Goal: Task Accomplishment & Management: Use online tool/utility

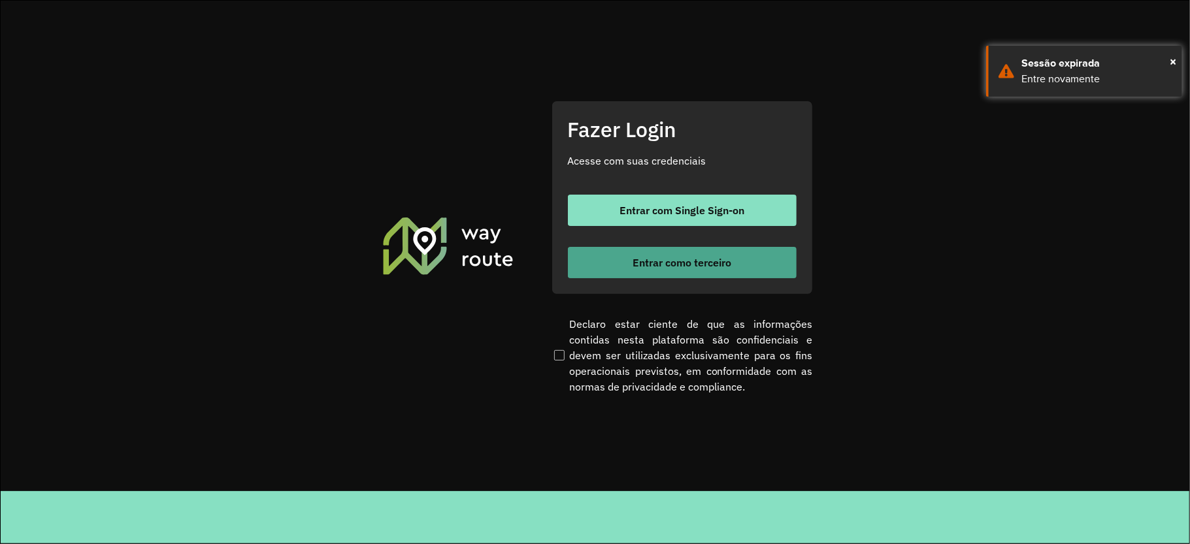
click at [666, 252] on button "Entrar como terceiro" at bounding box center [682, 262] width 229 height 31
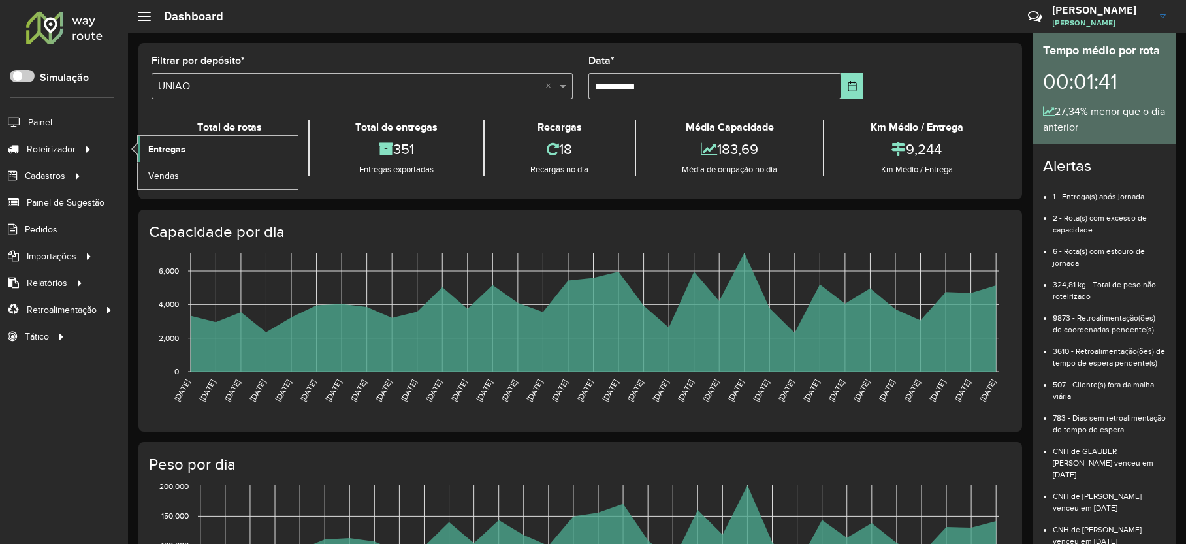
click at [163, 147] on span "Entregas" at bounding box center [166, 149] width 37 height 14
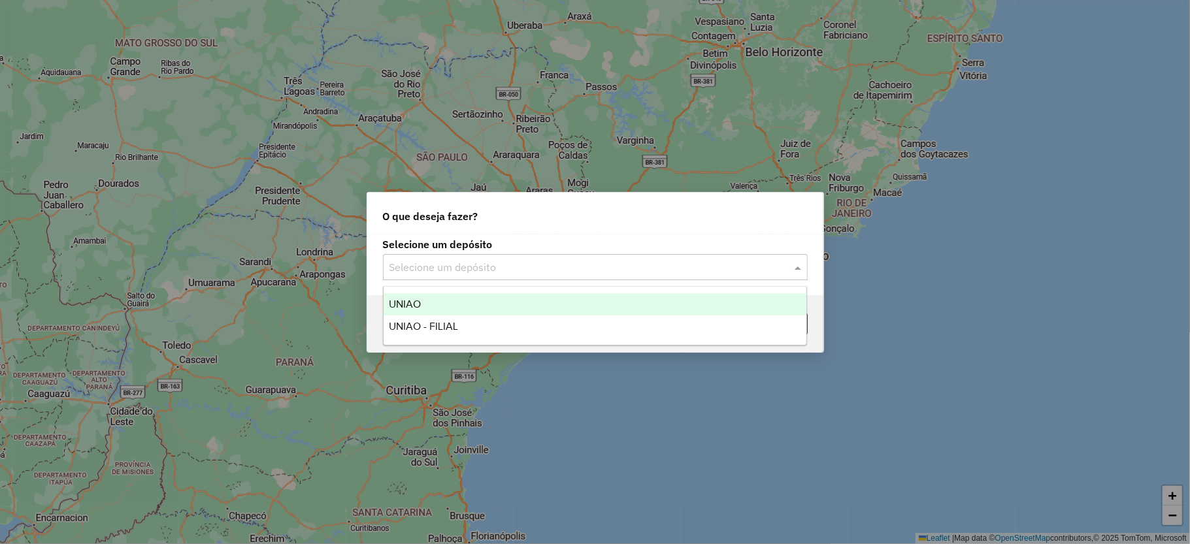
click at [476, 269] on input "text" at bounding box center [581, 268] width 385 height 16
click at [453, 311] on div "UNIAO" at bounding box center [594, 304] width 423 height 22
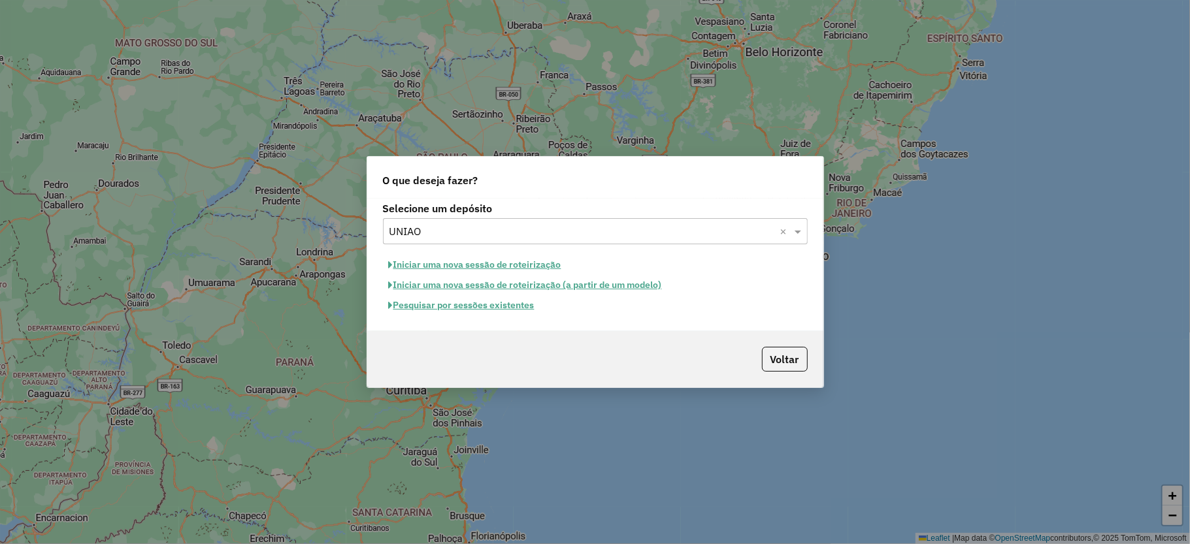
click at [480, 312] on button "Pesquisar por sessões existentes" at bounding box center [461, 305] width 157 height 20
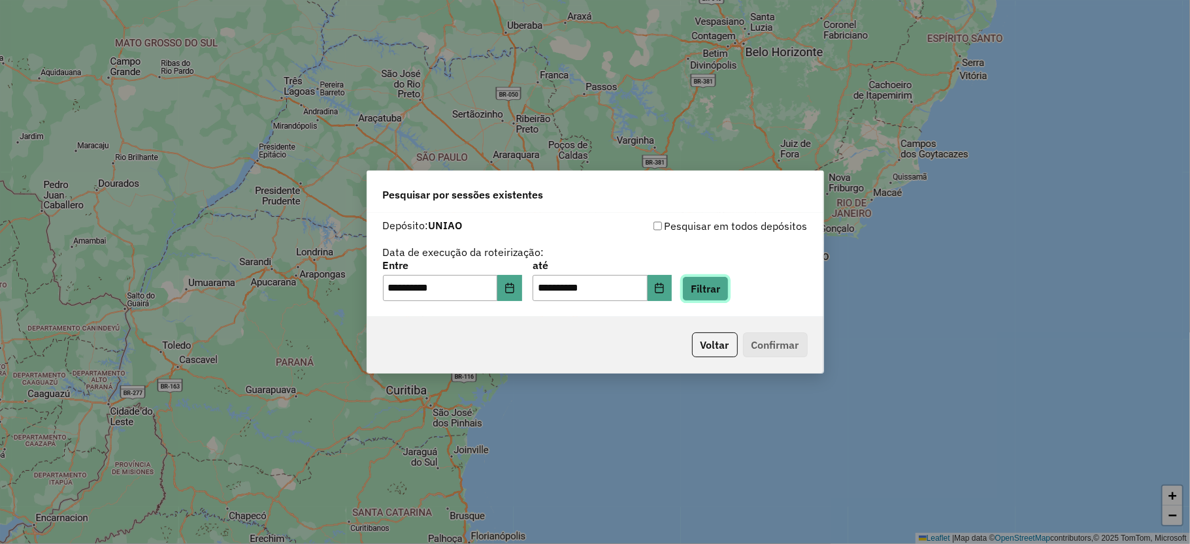
click at [728, 281] on button "Filtrar" at bounding box center [705, 288] width 46 height 25
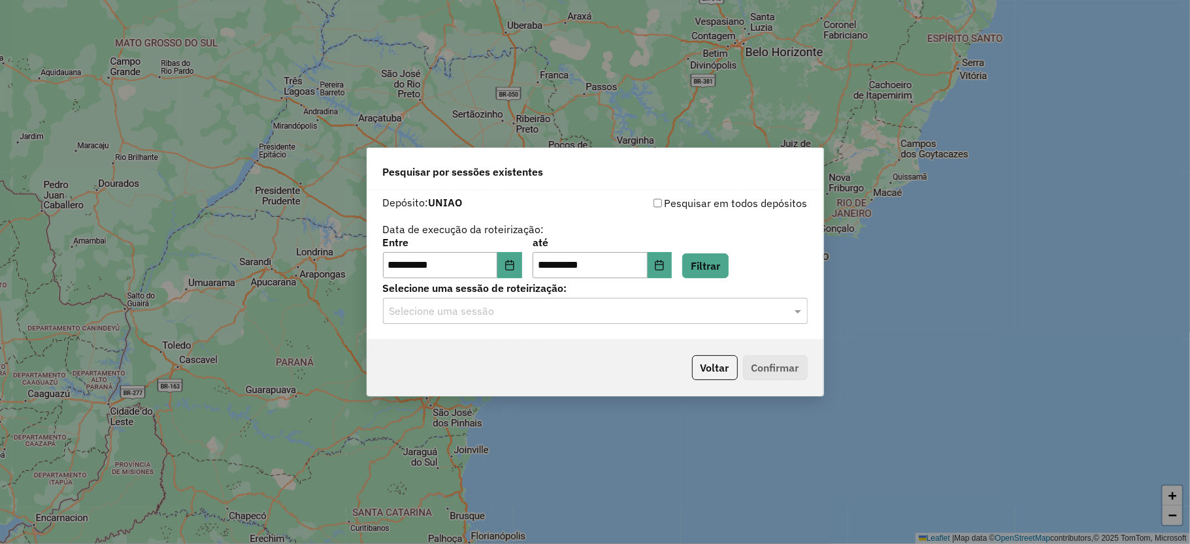
click at [521, 327] on div "**********" at bounding box center [595, 265] width 456 height 150
click at [508, 312] on input "text" at bounding box center [581, 312] width 385 height 16
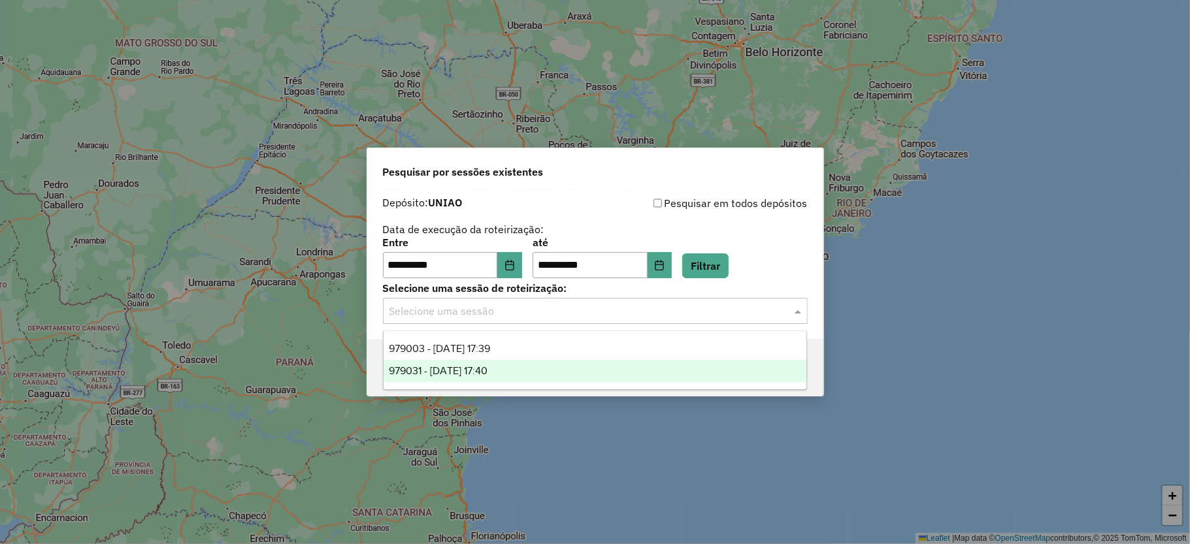
click at [489, 364] on div "979031 - 14/08/2025 17:40" at bounding box center [594, 371] width 423 height 22
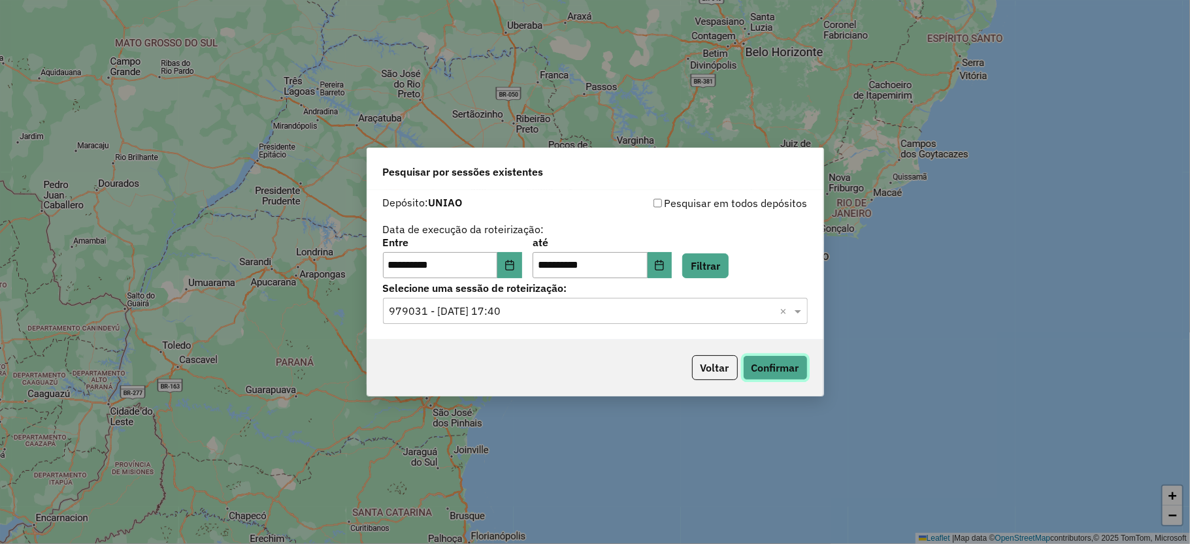
click at [745, 366] on button "Confirmar" at bounding box center [775, 367] width 65 height 25
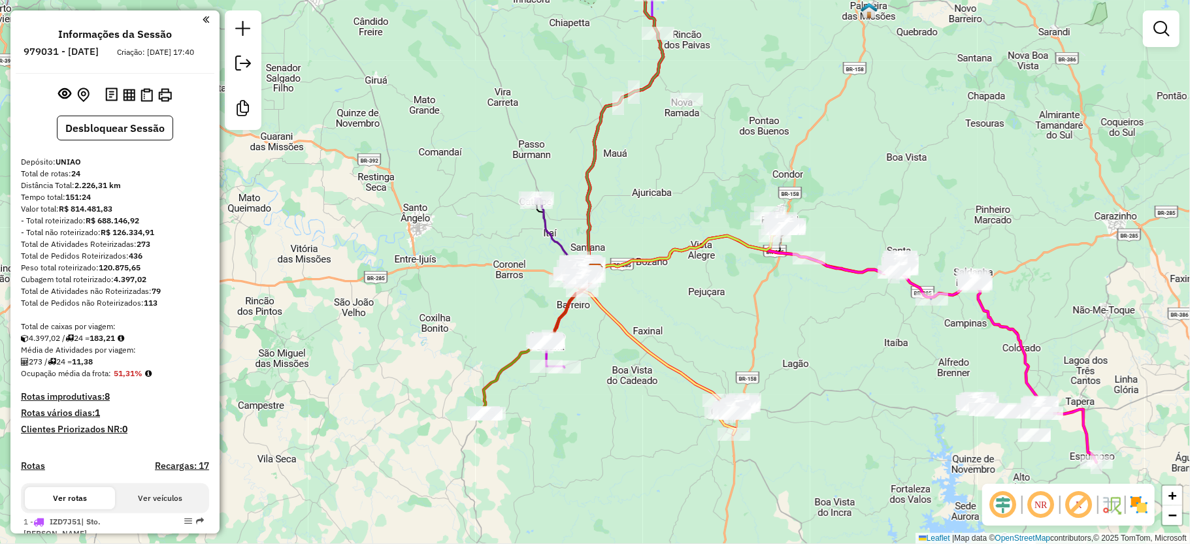
drag, startPoint x: 732, startPoint y: 328, endPoint x: 831, endPoint y: 380, distance: 111.9
click at [837, 382] on div "Janela de atendimento Grade de atendimento Capacidade Transportadoras Veículos …" at bounding box center [595, 272] width 1190 height 544
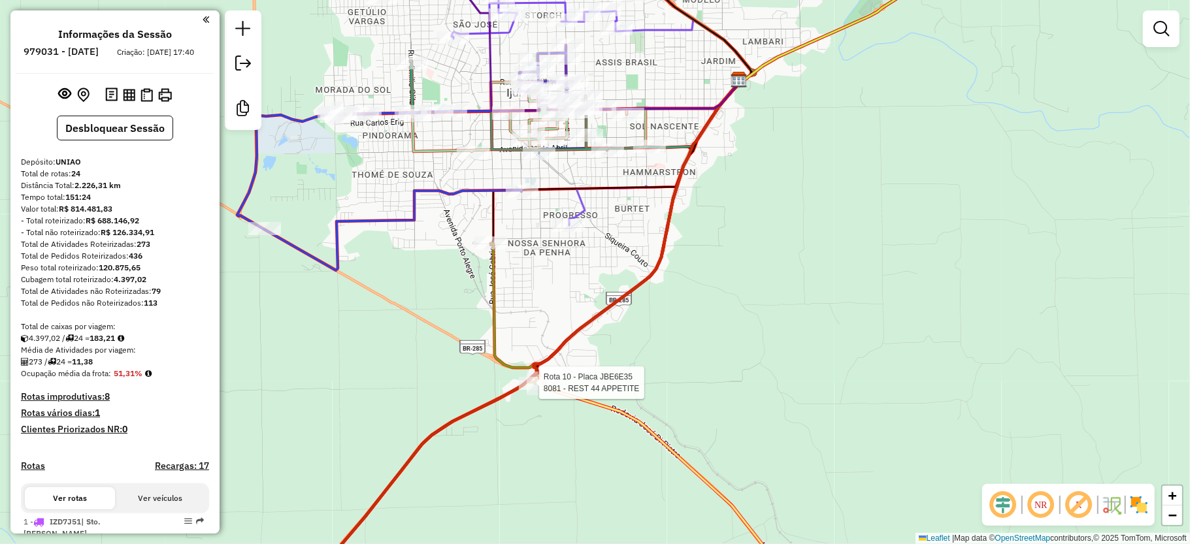
select select "**********"
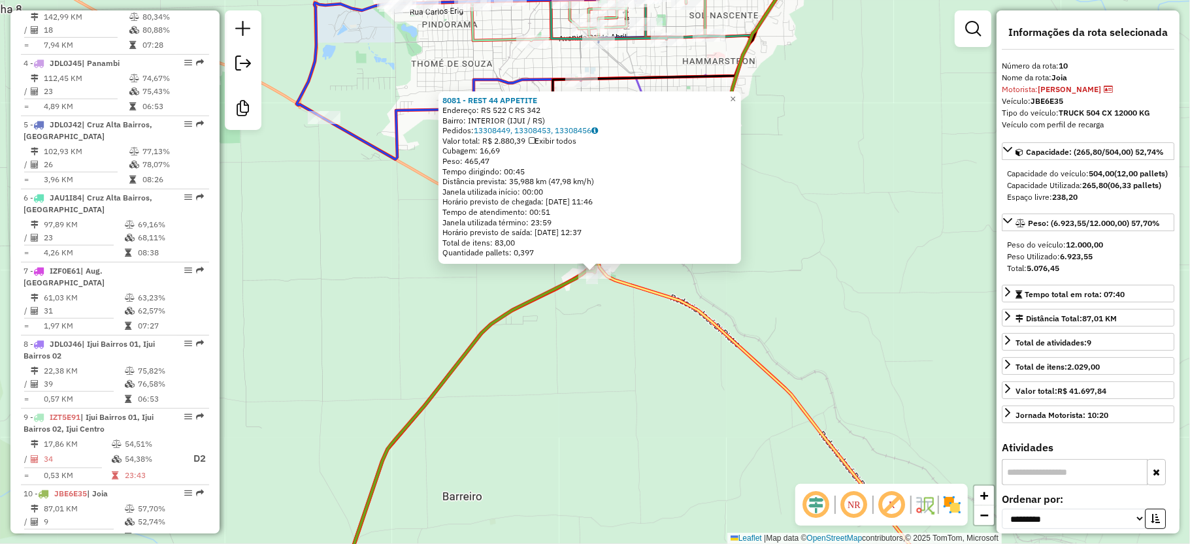
scroll to position [1132, 0]
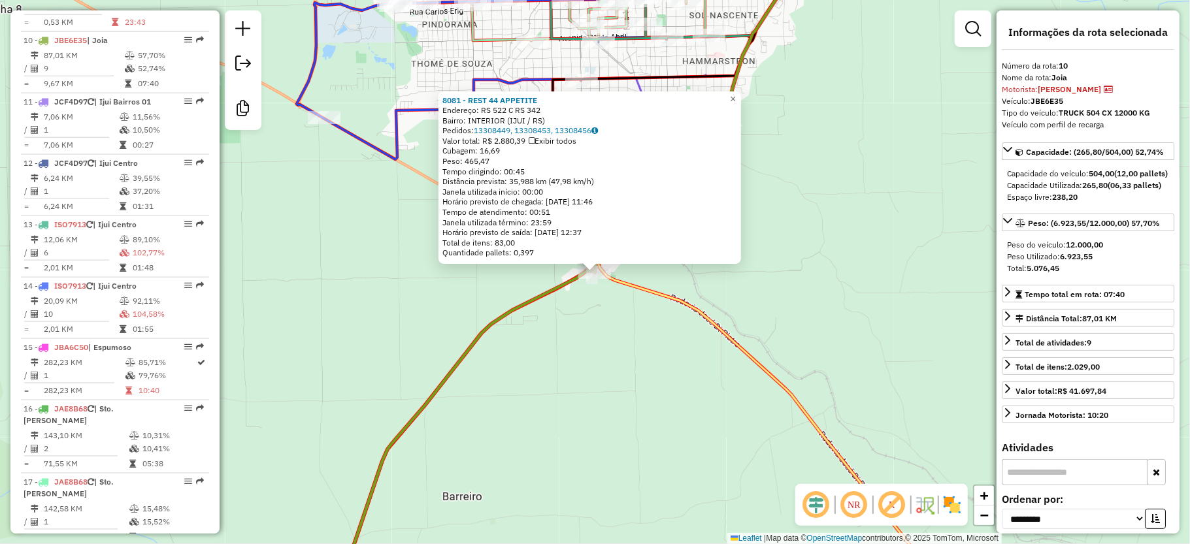
click at [539, 385] on div "8081 - REST 44 APPETITE Endereço: RS 522 C RS 342 Bairro: INTERIOR (IJUI / RS) …" at bounding box center [595, 272] width 1190 height 544
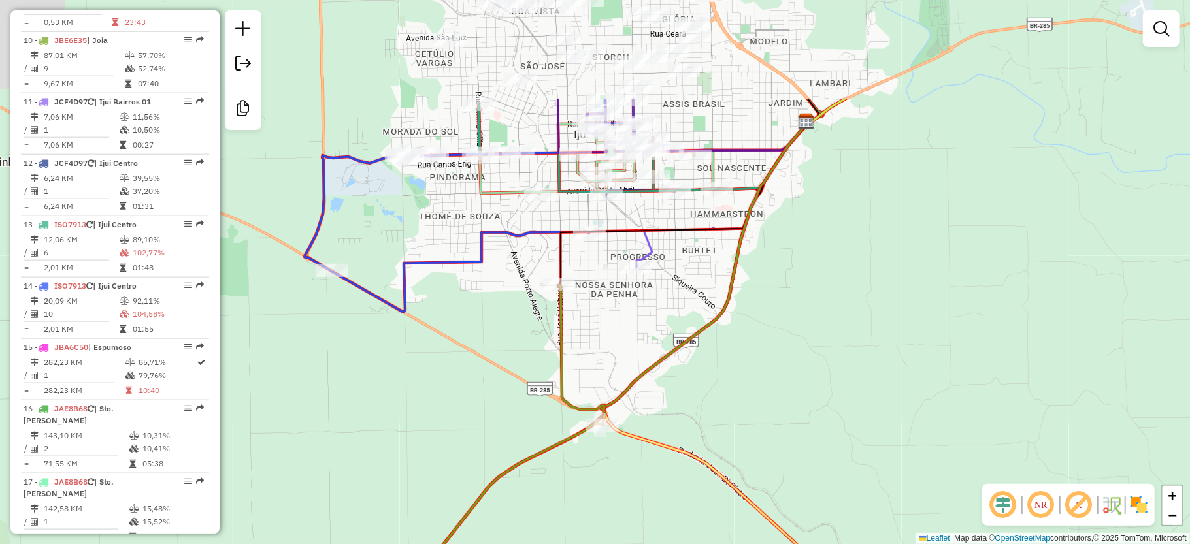
drag, startPoint x: 593, startPoint y: 406, endPoint x: 599, endPoint y: 540, distance: 134.1
click at [599, 540] on div "Janela de atendimento Grade de atendimento Capacidade Transportadoras Veículos …" at bounding box center [595, 272] width 1190 height 544
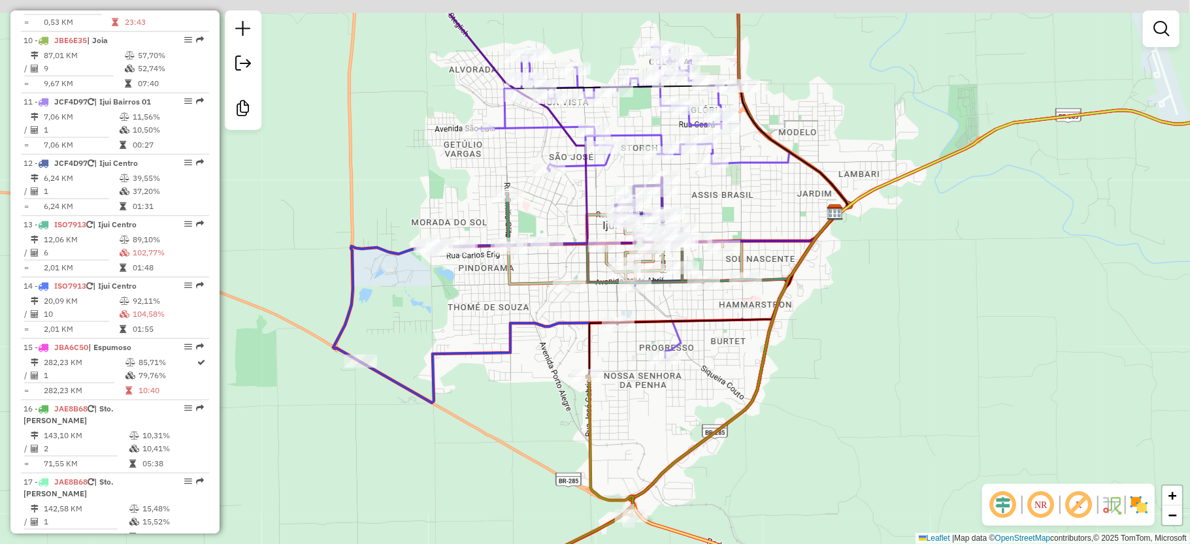
drag, startPoint x: 668, startPoint y: 446, endPoint x: 698, endPoint y: 504, distance: 66.0
click at [698, 504] on div "Janela de atendimento Grade de atendimento Capacidade Transportadoras Veículos …" at bounding box center [595, 272] width 1190 height 544
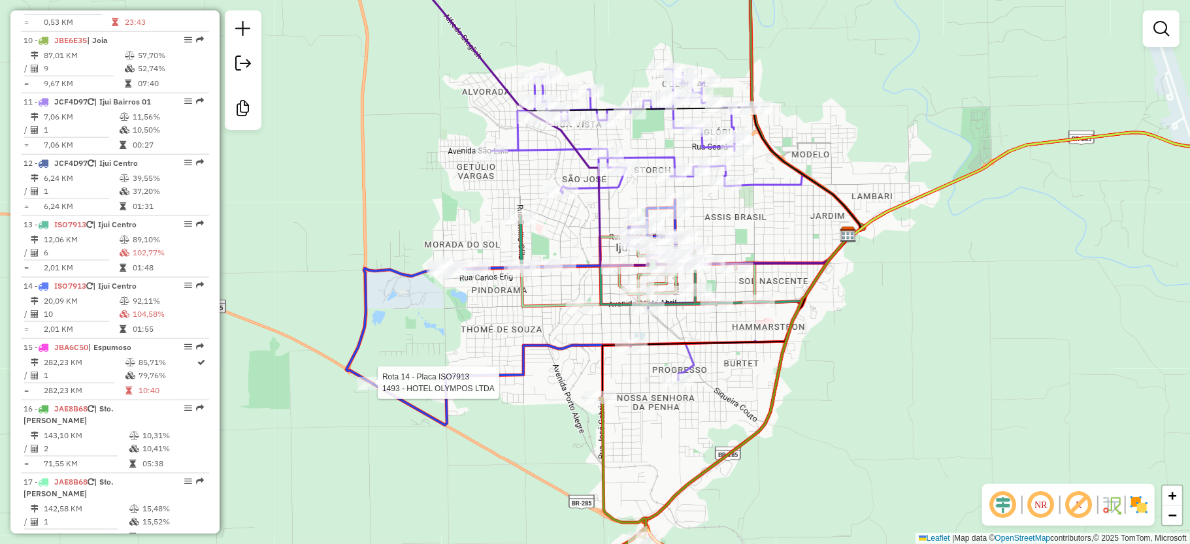
select select "**********"
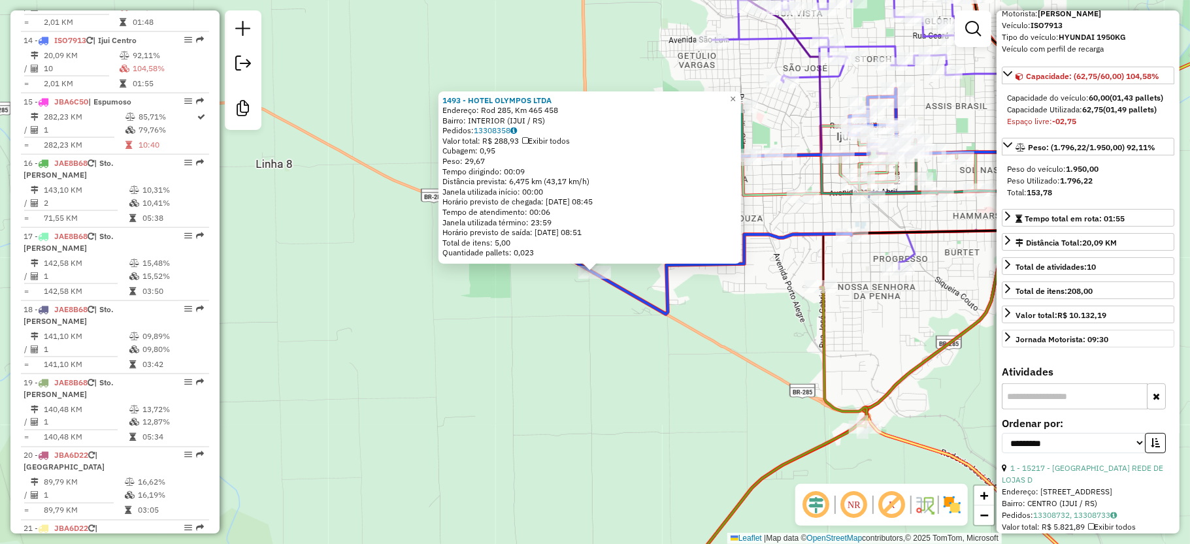
scroll to position [0, 0]
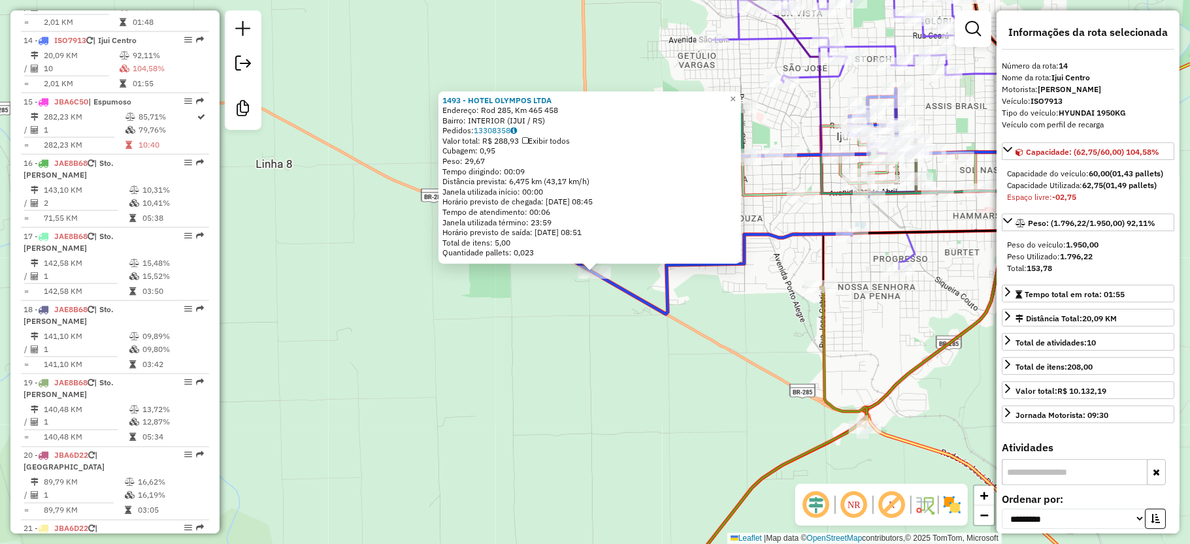
click at [681, 374] on div "1493 - HOTEL OLYMPOS LTDA Endereço: Rod 285, Km 465 458 Bairro: INTERIOR (IJUI …" at bounding box center [595, 272] width 1190 height 544
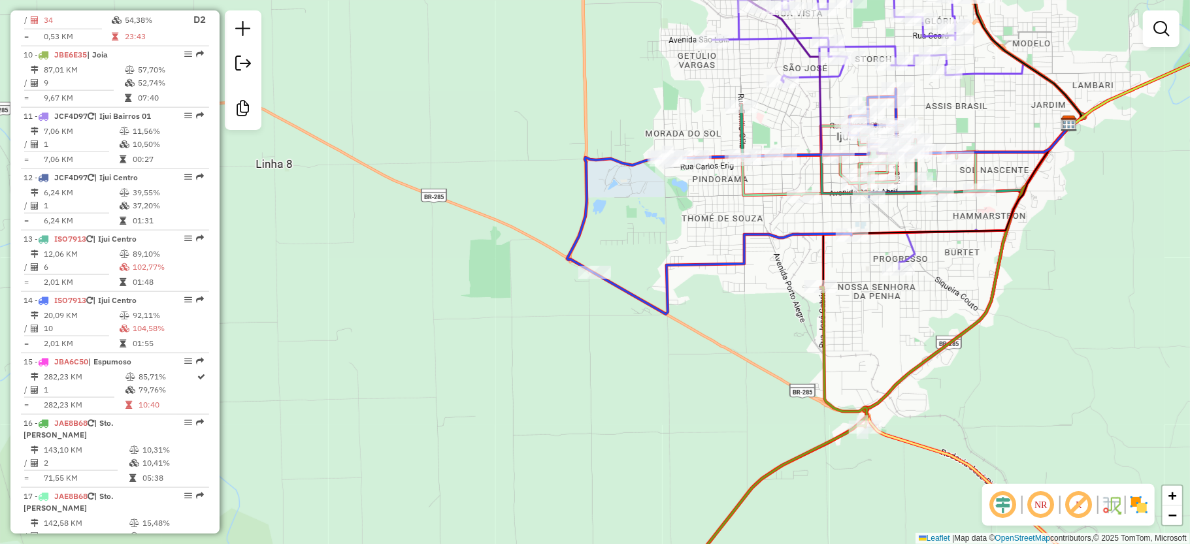
scroll to position [1116, 0]
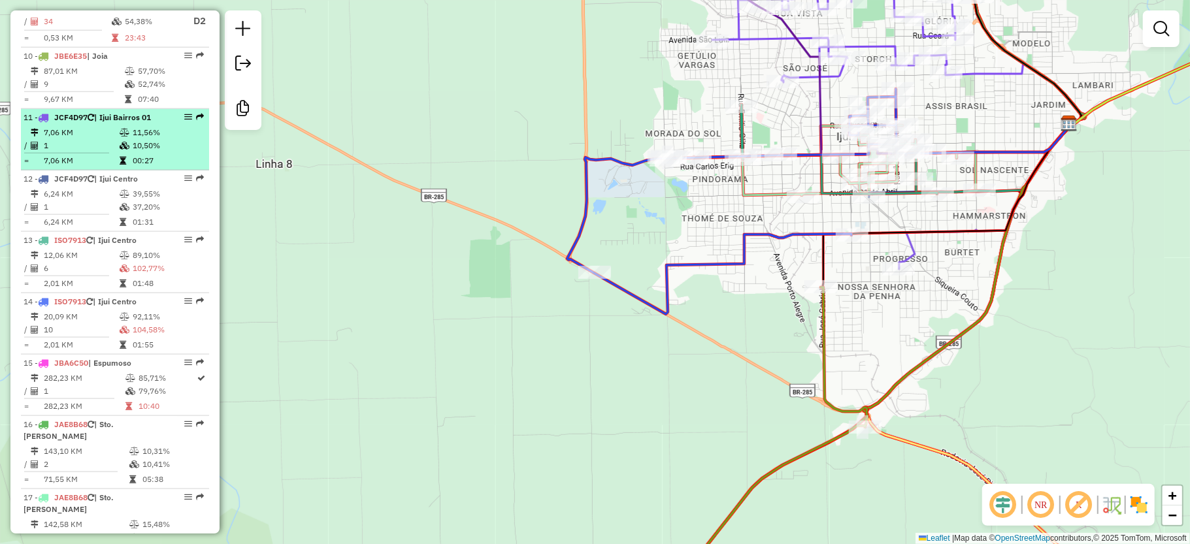
click at [184, 113] on em at bounding box center [188, 117] width 8 height 8
select select "**********"
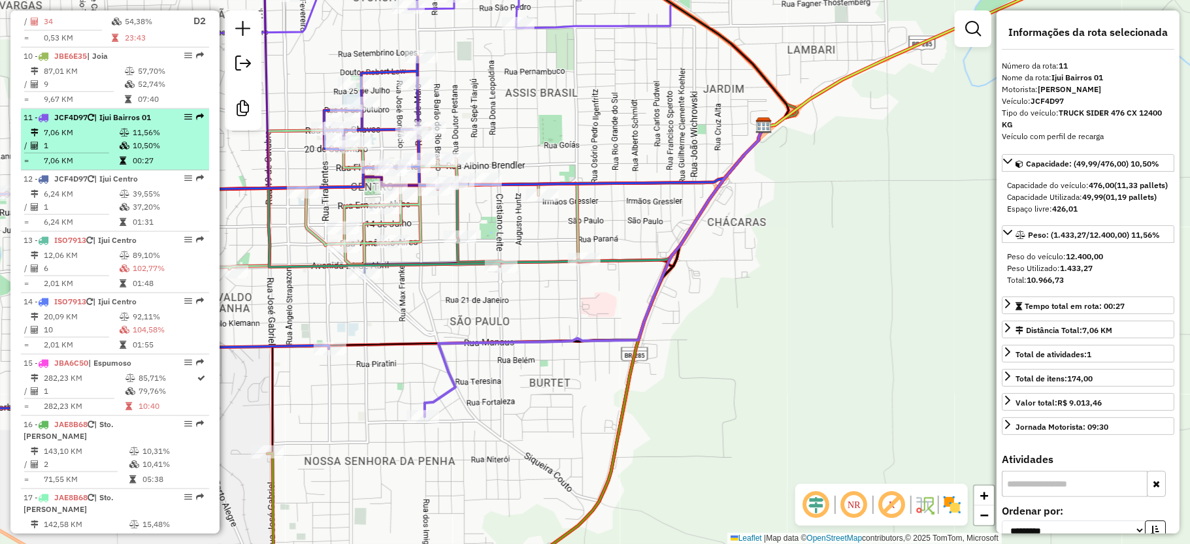
click at [184, 113] on em at bounding box center [188, 117] width 8 height 8
click at [196, 113] on em at bounding box center [200, 117] width 8 height 8
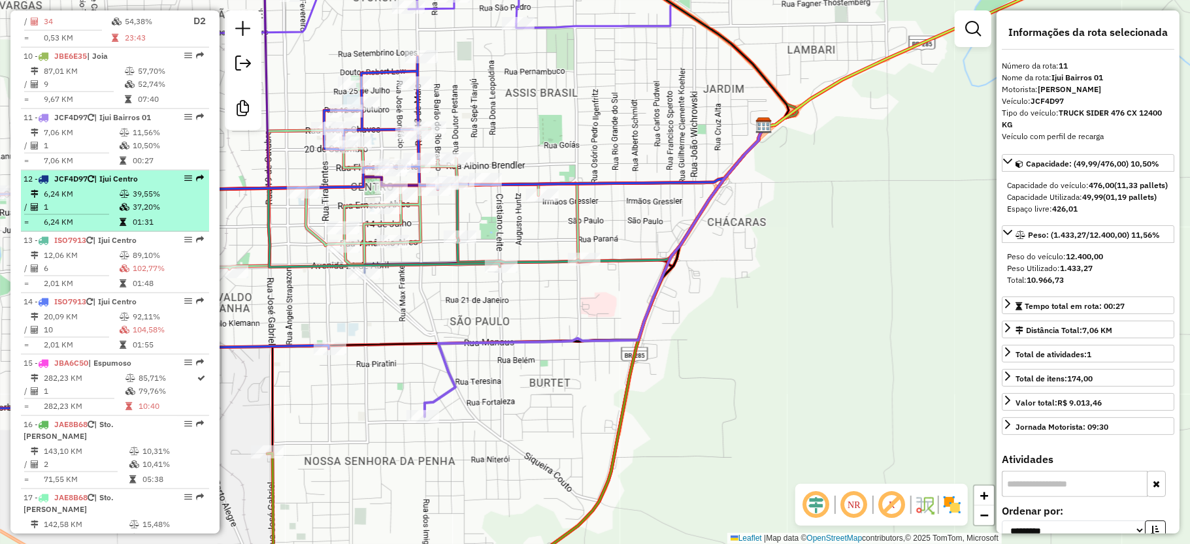
click at [196, 174] on em at bounding box center [200, 178] width 8 height 8
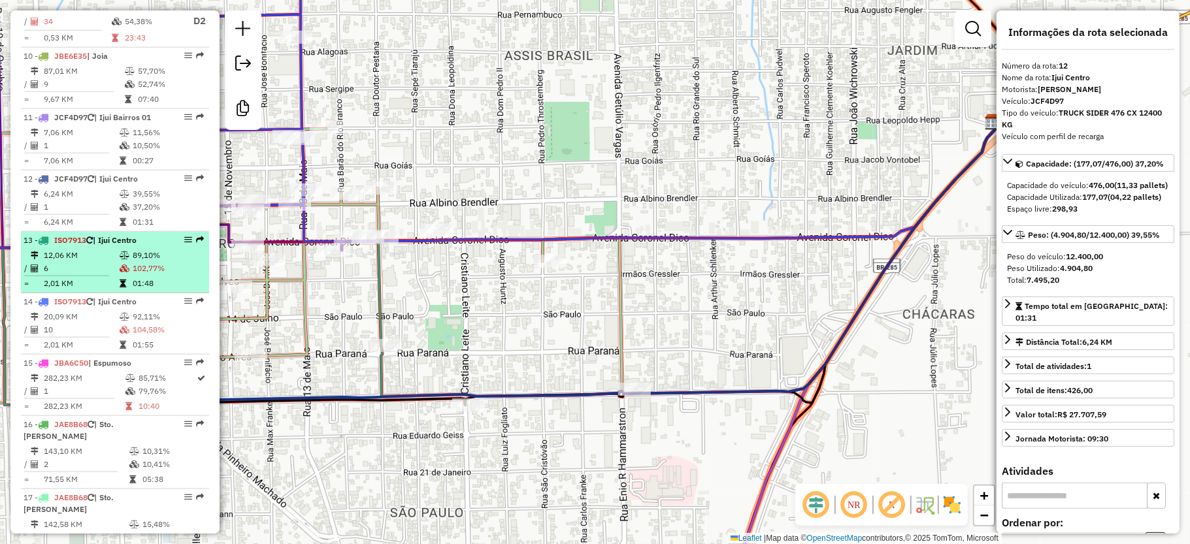
click at [196, 236] on em at bounding box center [200, 240] width 8 height 8
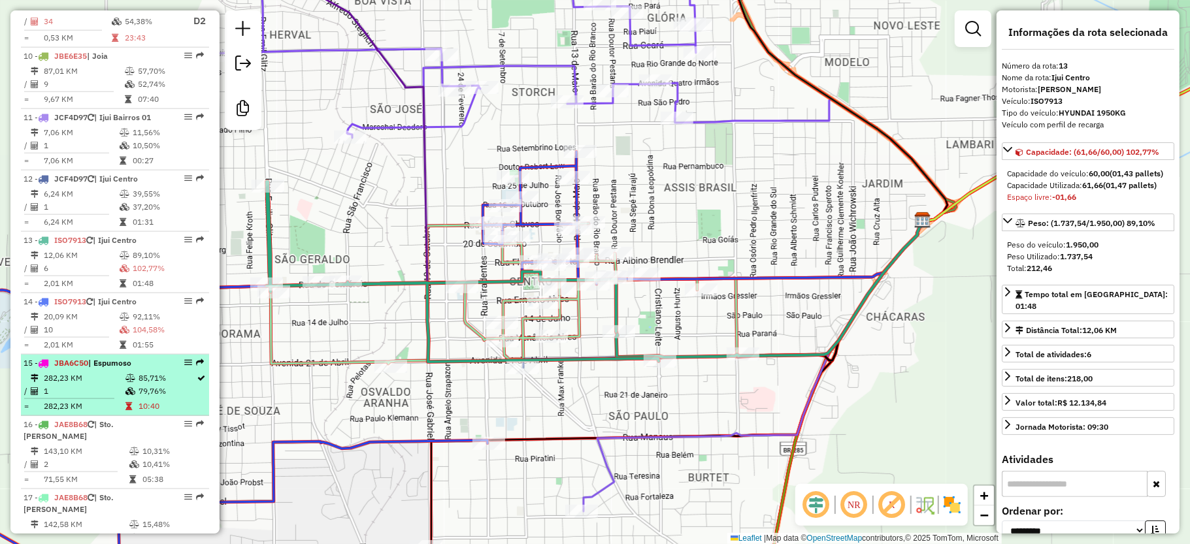
click at [199, 359] on em at bounding box center [200, 363] width 8 height 8
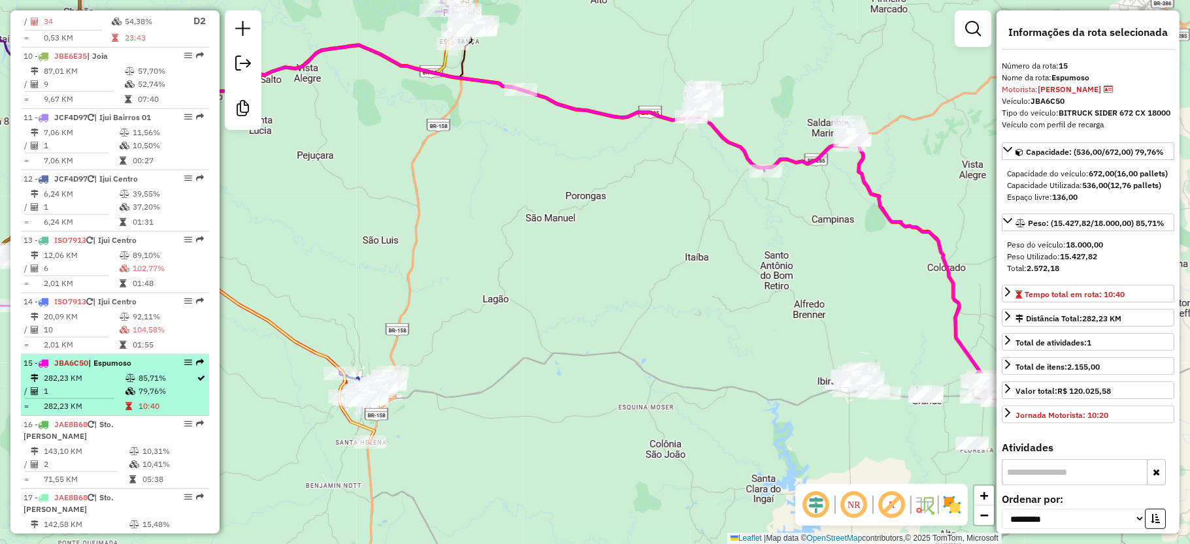
click at [97, 372] on td "282,23 KM" at bounding box center [84, 378] width 82 height 13
click at [55, 355] on li "15 - JBA6C50 | Espumoso 282,23 KM 85,71% / 1 79,76% = 282,23 KM 10:40" at bounding box center [115, 385] width 188 height 61
click at [31, 374] on icon at bounding box center [35, 378] width 8 height 8
click at [24, 400] on td "=" at bounding box center [27, 406] width 7 height 13
drag, startPoint x: 65, startPoint y: 365, endPoint x: 125, endPoint y: 343, distance: 63.9
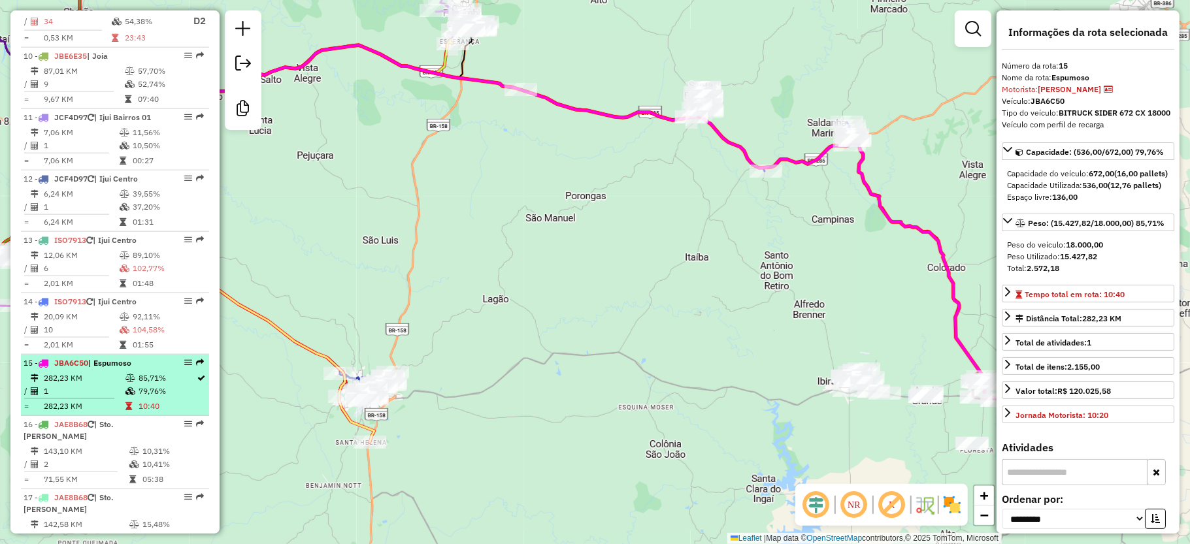
click at [306, 393] on div "Janela de atendimento Grade de atendimento Capacidade Transportadoras Veículos …" at bounding box center [595, 272] width 1190 height 544
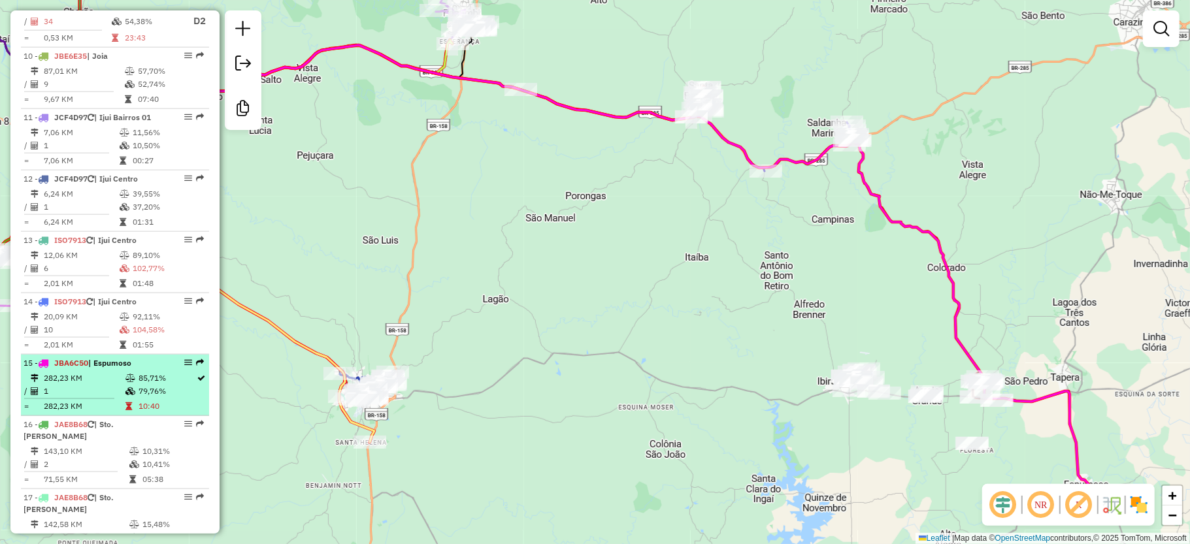
click at [120, 358] on span "| Espumoso" at bounding box center [109, 363] width 43 height 10
select select "**********"
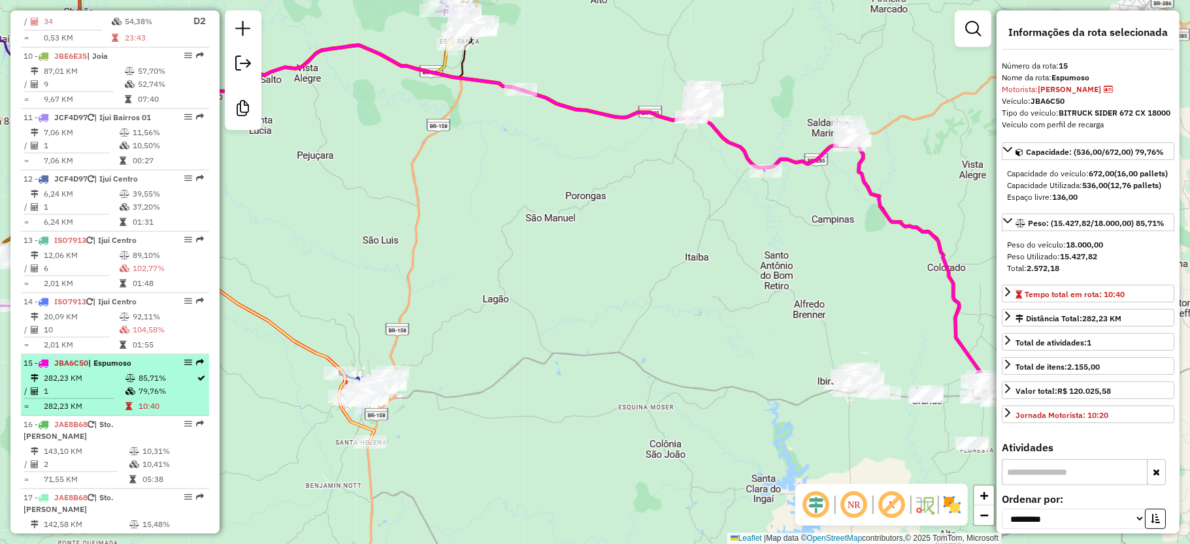
click at [116, 358] on span "| Espumoso" at bounding box center [109, 363] width 43 height 10
click at [119, 358] on span "| Espumoso" at bounding box center [109, 363] width 43 height 10
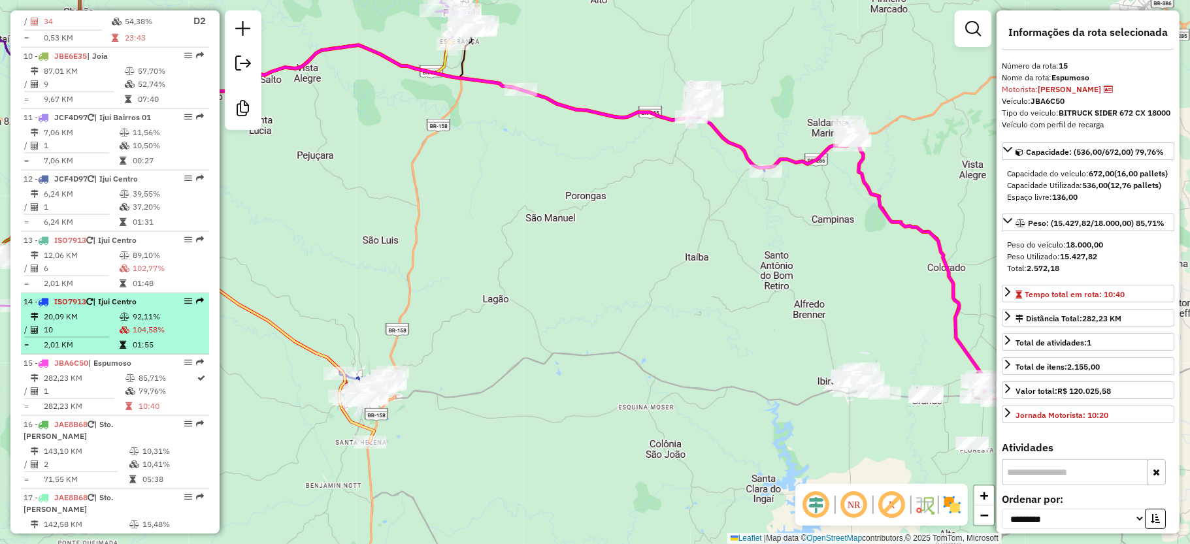
click at [135, 323] on td "104,58%" at bounding box center [168, 329] width 72 height 13
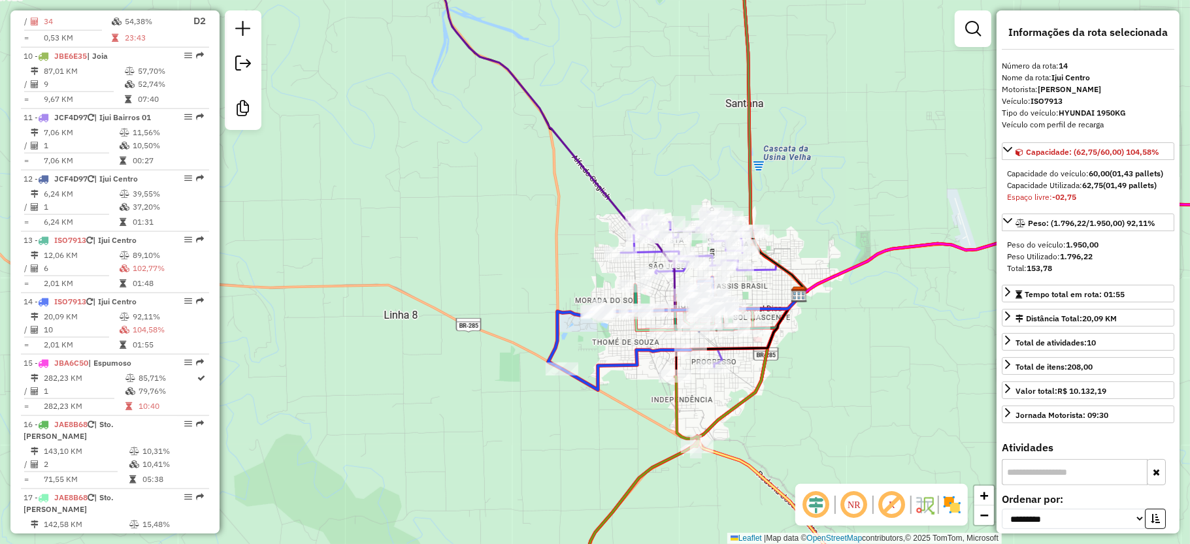
click at [777, 450] on div "Janela de atendimento Grade de atendimento Capacidade Transportadoras Veículos …" at bounding box center [595, 272] width 1190 height 544
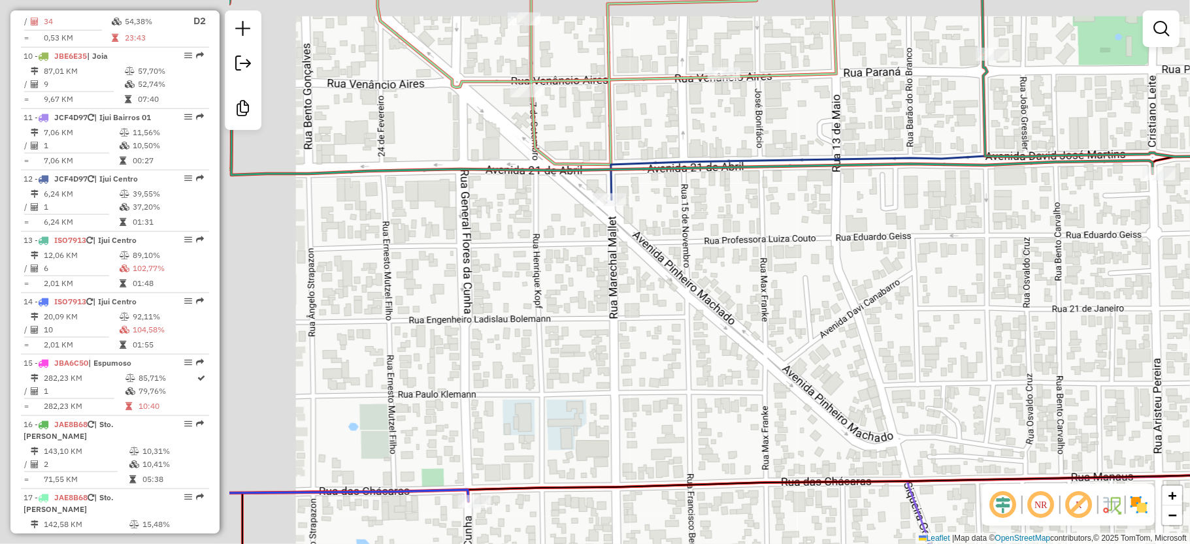
drag, startPoint x: 954, startPoint y: 374, endPoint x: 964, endPoint y: 371, distance: 10.3
click at [963, 374] on div "Janela de atendimento Grade de atendimento Capacidade Transportadoras Veículos …" at bounding box center [595, 272] width 1190 height 544
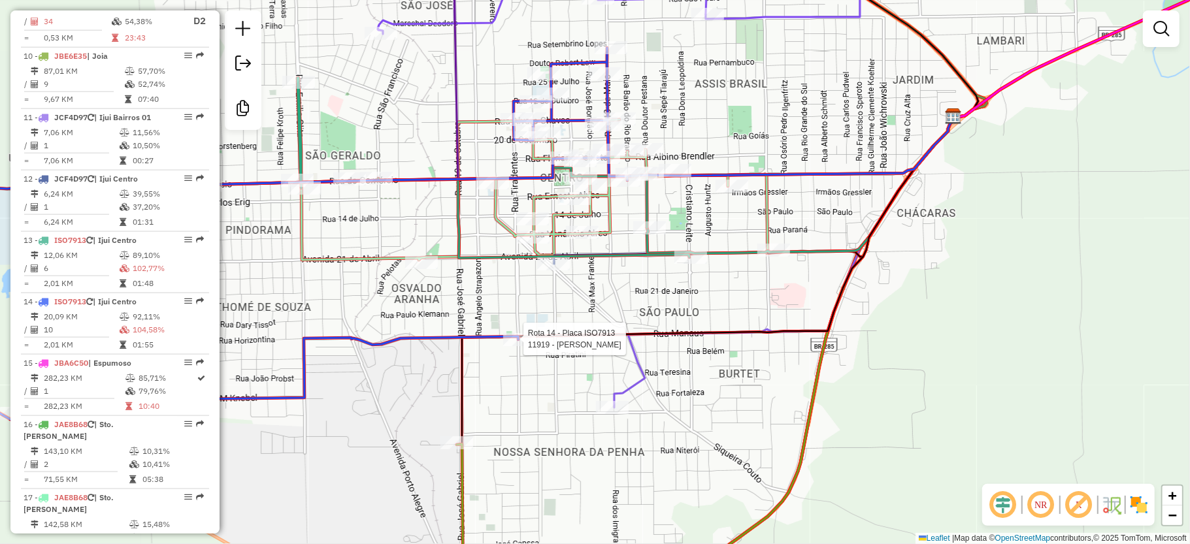
click at [521, 346] on div at bounding box center [519, 339] width 33 height 13
select select "**********"
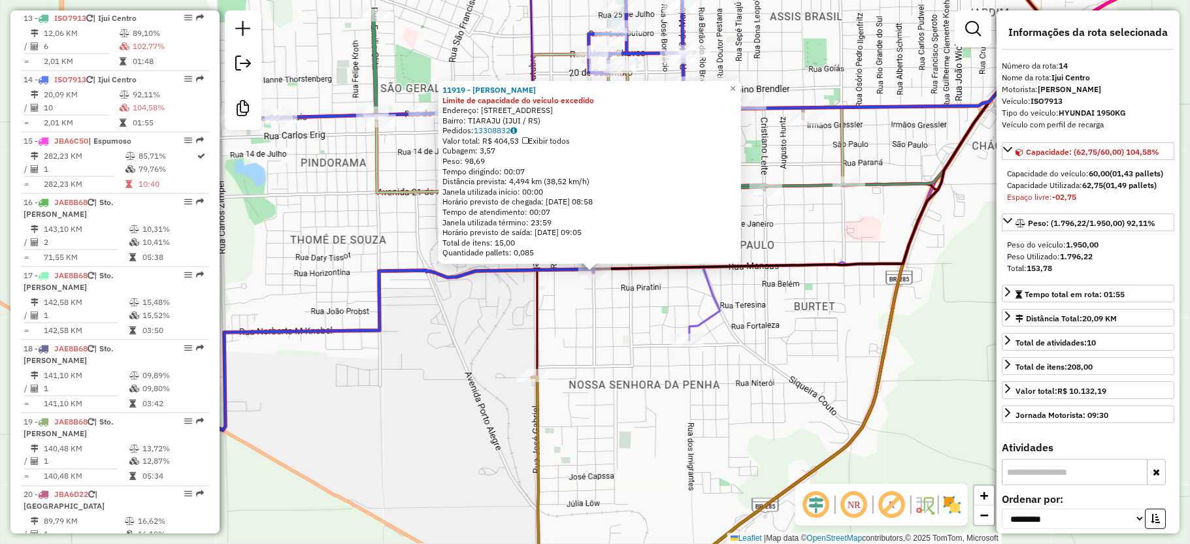
scroll to position [1377, 0]
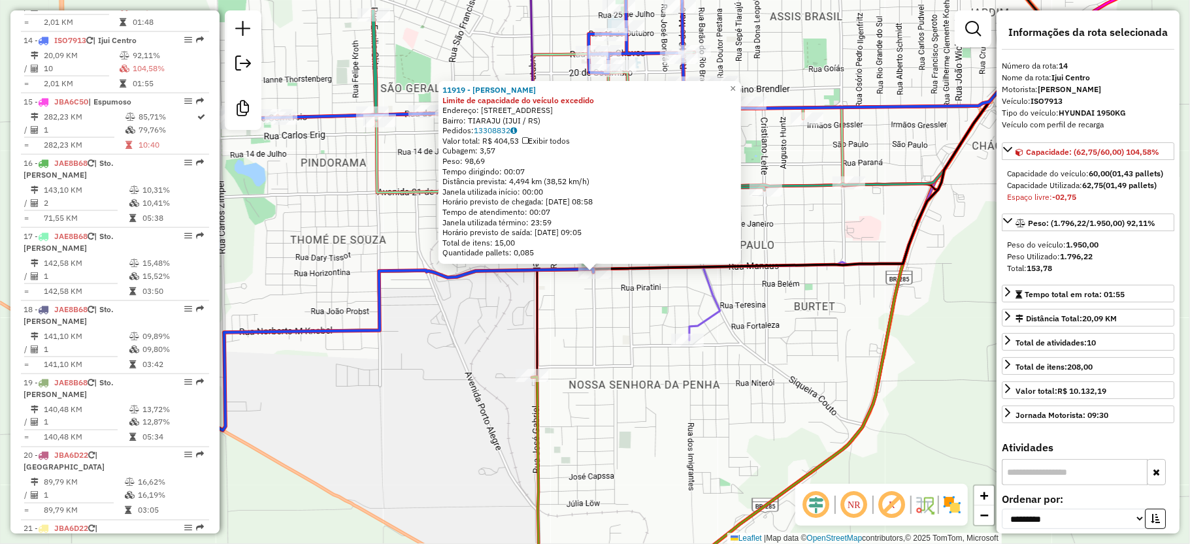
click at [657, 321] on div "11919 - DIOGO HUTH Limite de capacidade do veículo excedido Endereço: R DAS CHA…" at bounding box center [595, 272] width 1190 height 544
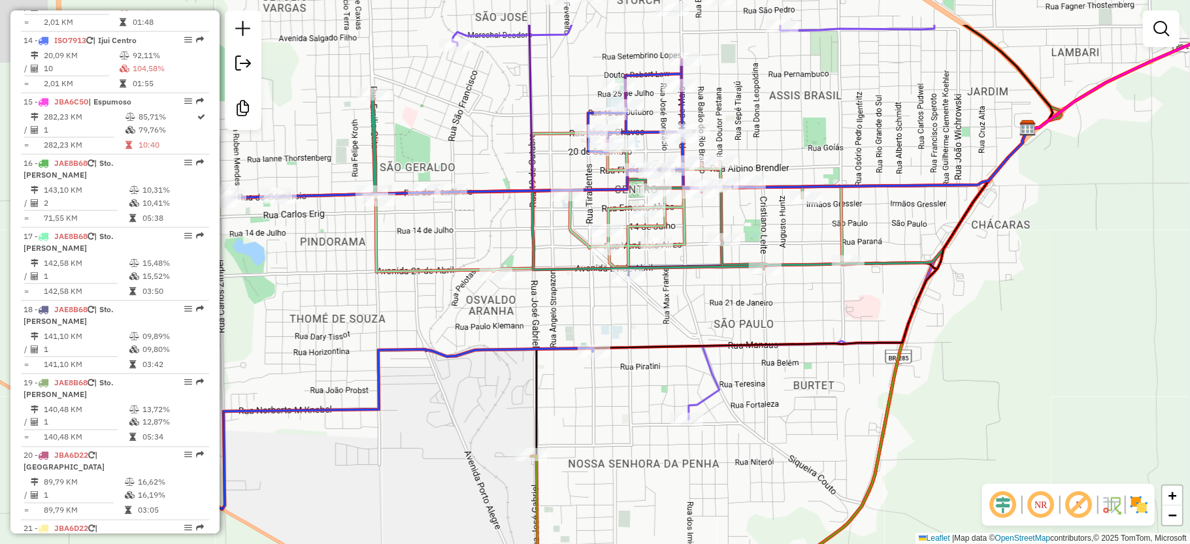
drag, startPoint x: 656, startPoint y: 388, endPoint x: 675, endPoint y: 521, distance: 134.6
click at [672, 529] on div "Janela de atendimento Grade de atendimento Capacidade Transportadoras Veículos …" at bounding box center [595, 272] width 1190 height 544
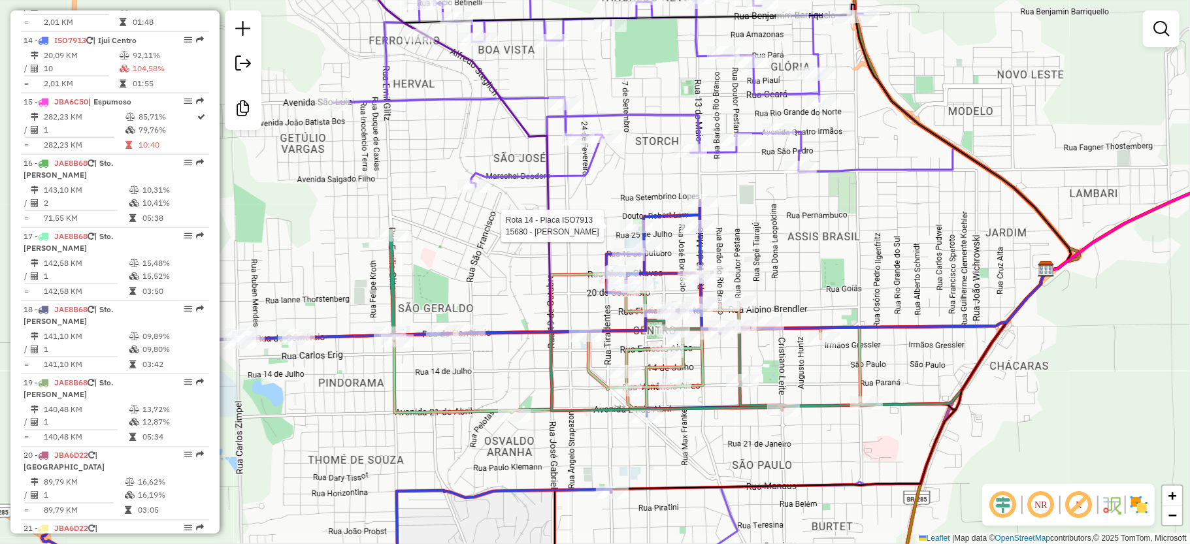
select select "**********"
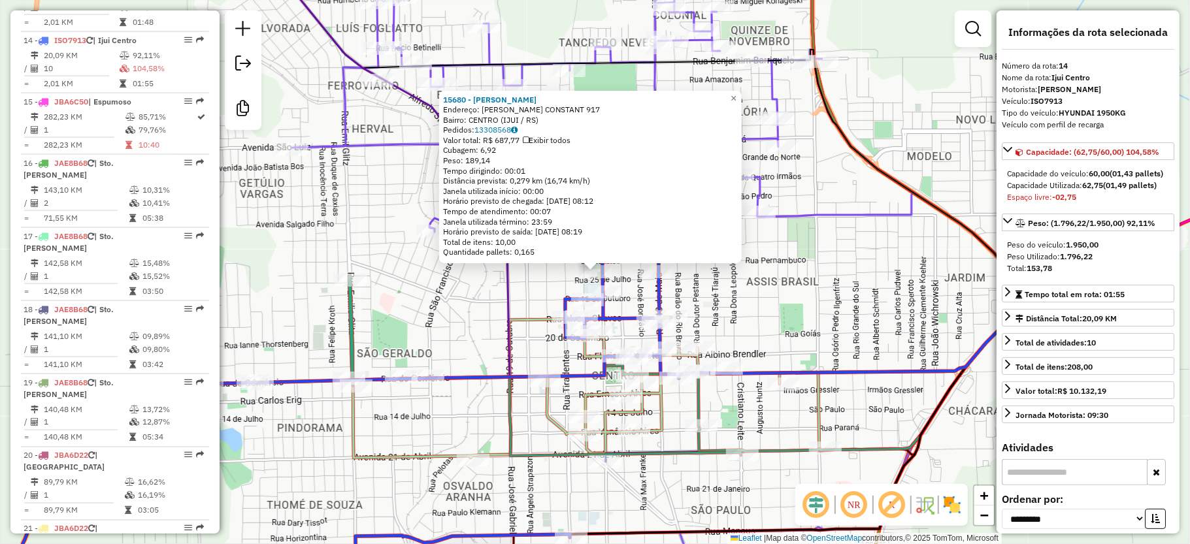
click at [771, 343] on div "15680 - FABIO RICARDO SCHNEI Endereço: R BENJAMIN CONSTANT 917 Bairro: CENTRO (…" at bounding box center [595, 272] width 1190 height 544
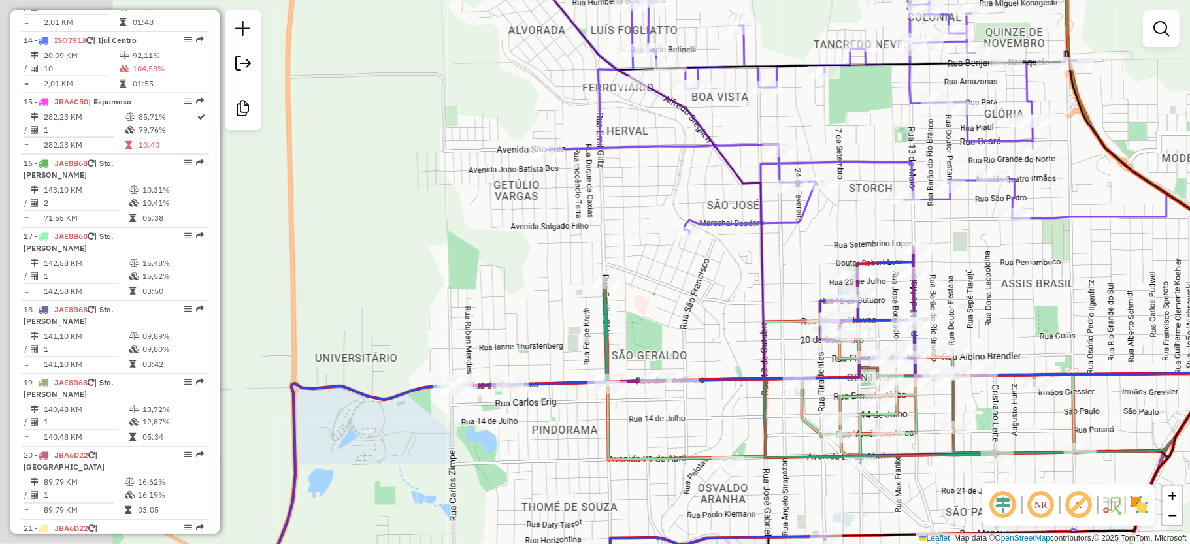
click at [648, 437] on div "Janela de atendimento Grade de atendimento Capacidade Transportadoras Veículos …" at bounding box center [595, 272] width 1190 height 544
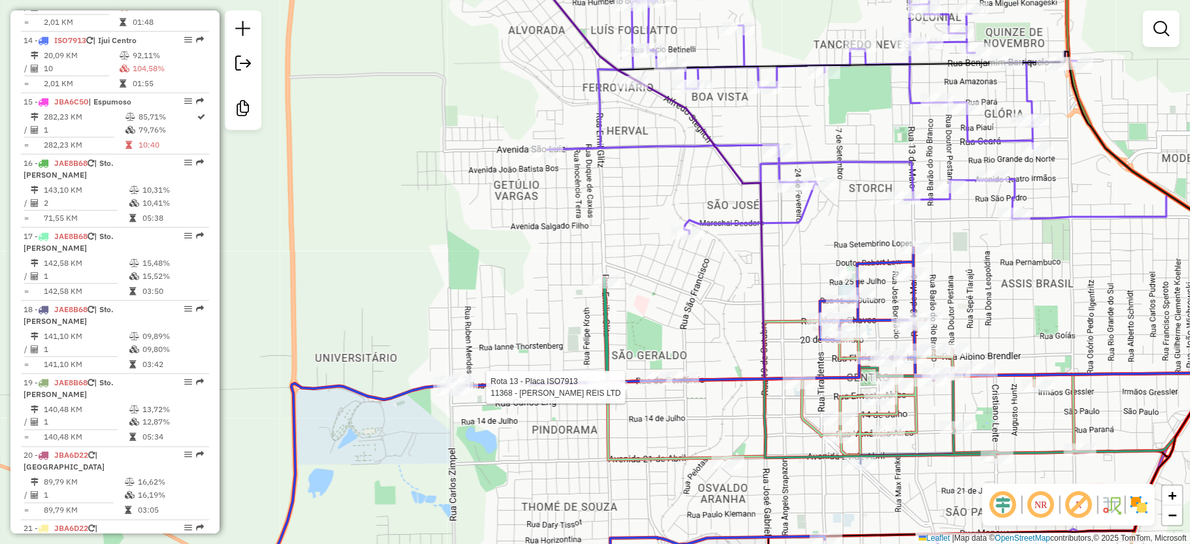
select select "**********"
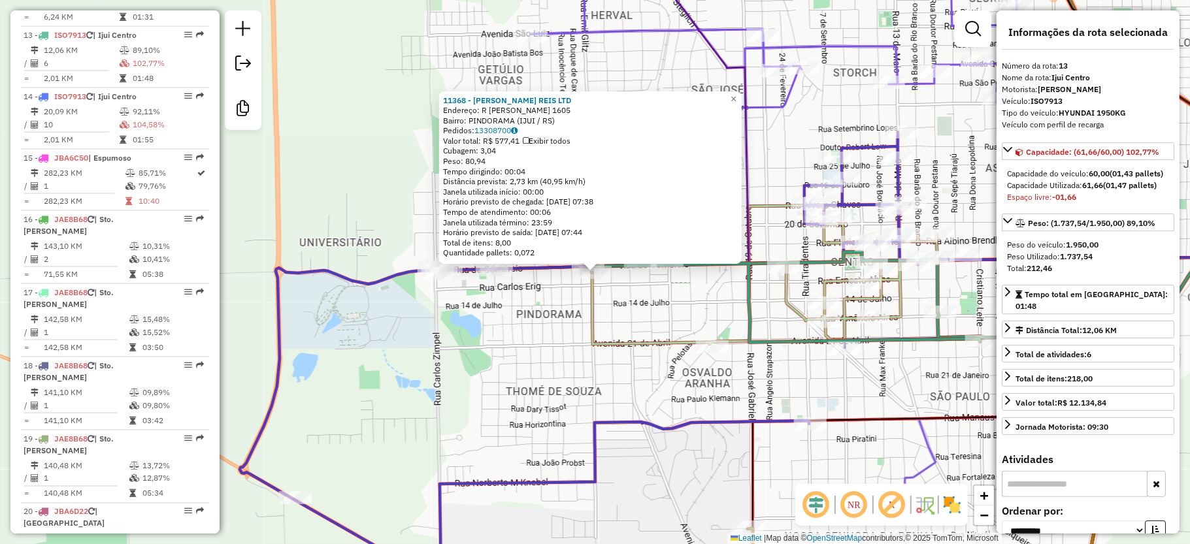
scroll to position [1316, 0]
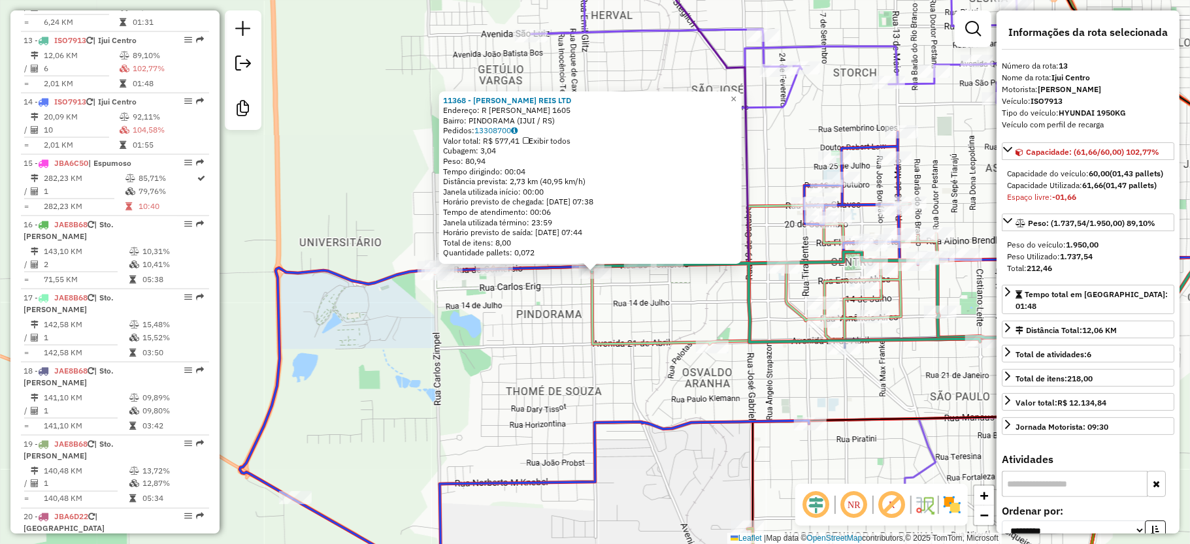
click at [610, 387] on div "11368 - PABLO G. H. REIS LTD Endereço: R EMIL GLITZ 1605 Bairro: PINDORAMA (IJU…" at bounding box center [595, 272] width 1190 height 544
